Goal: Check status: Check status

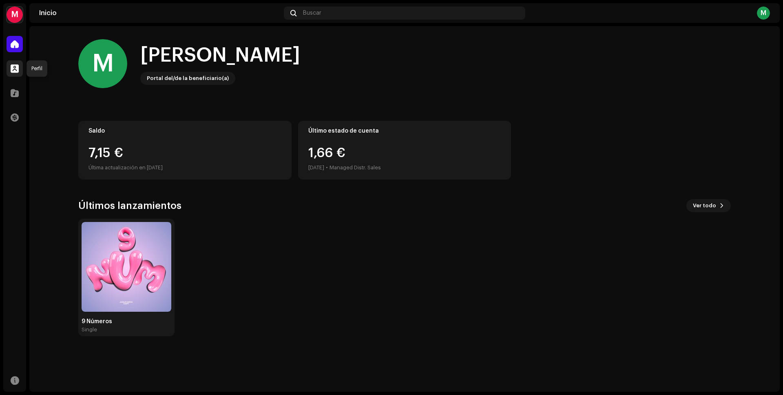
click at [20, 69] on div at bounding box center [15, 68] width 16 height 16
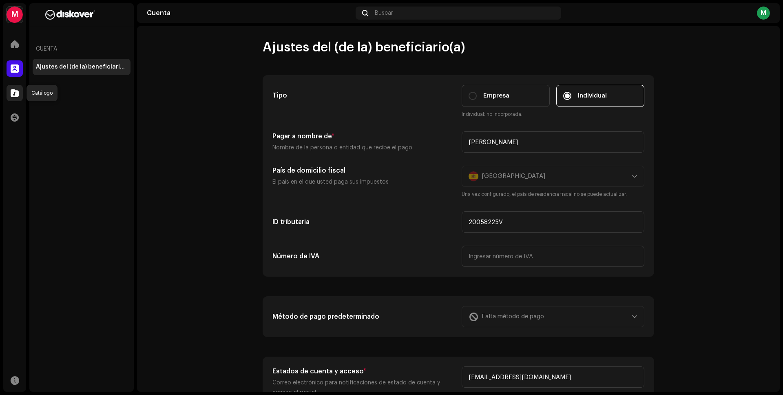
click at [14, 93] on span at bounding box center [15, 93] width 8 height 7
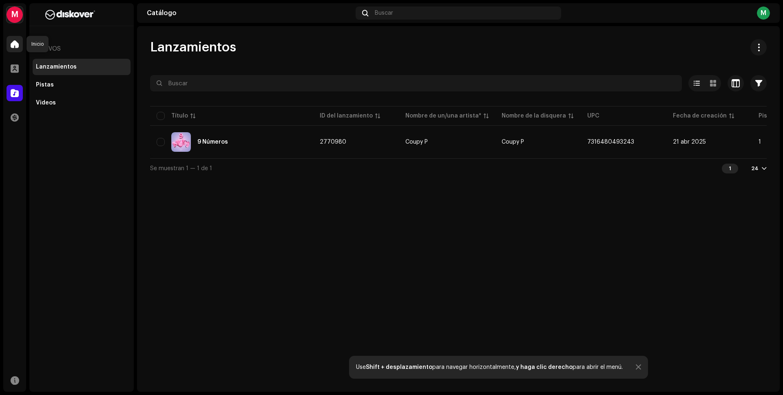
click at [15, 42] on span at bounding box center [15, 44] width 8 height 7
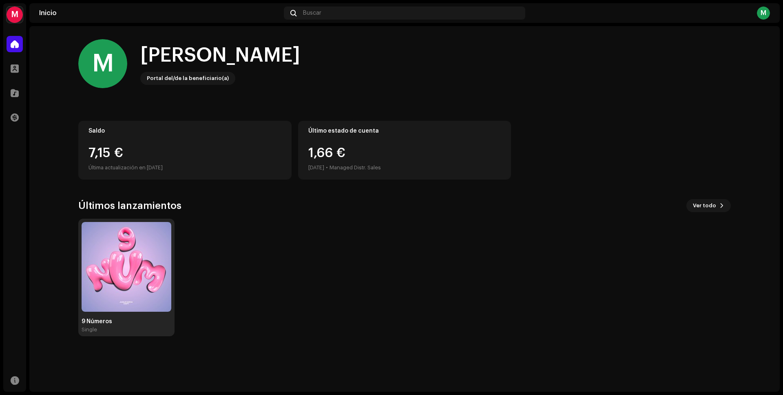
click at [110, 303] on img at bounding box center [127, 267] width 90 height 90
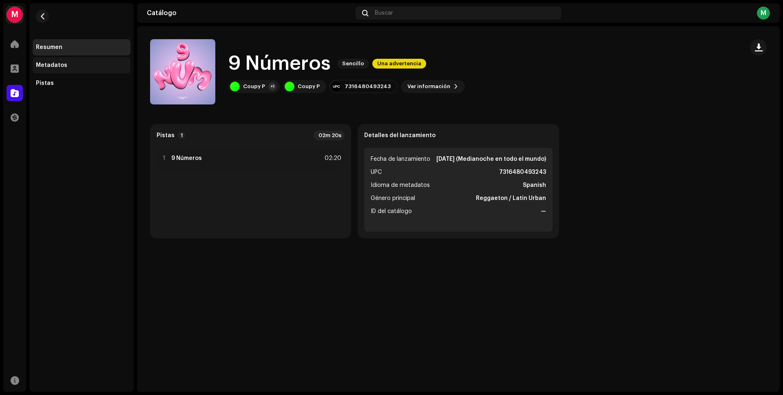
click at [48, 64] on div "Metadatos" at bounding box center [51, 65] width 31 height 7
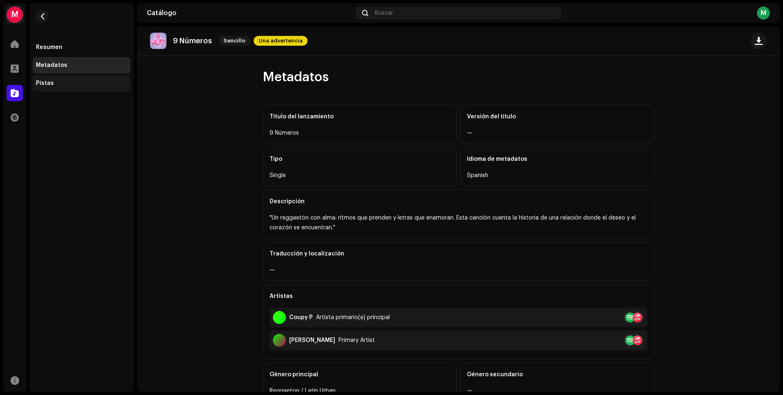
click at [53, 82] on div "Pistas" at bounding box center [81, 83] width 91 height 7
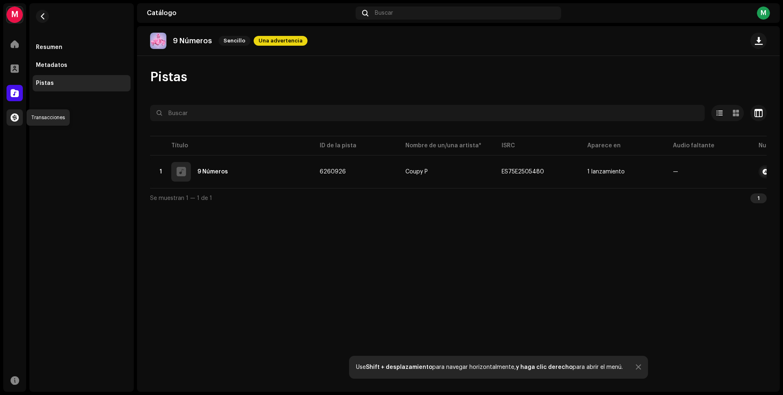
click at [16, 117] on span at bounding box center [15, 117] width 8 height 7
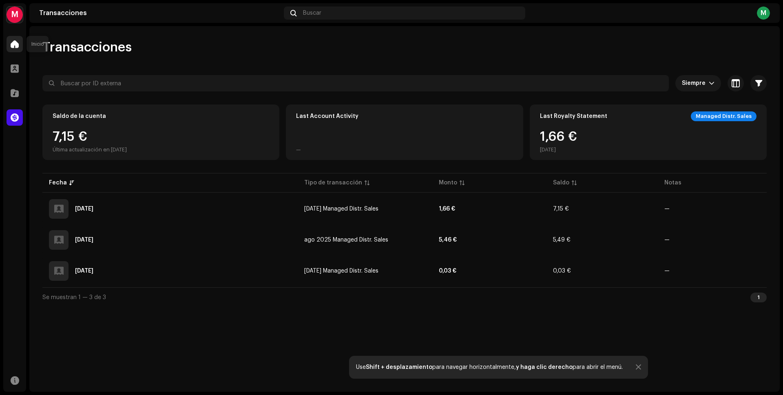
click at [7, 42] on div at bounding box center [15, 44] width 16 height 16
